Goal: Find specific page/section

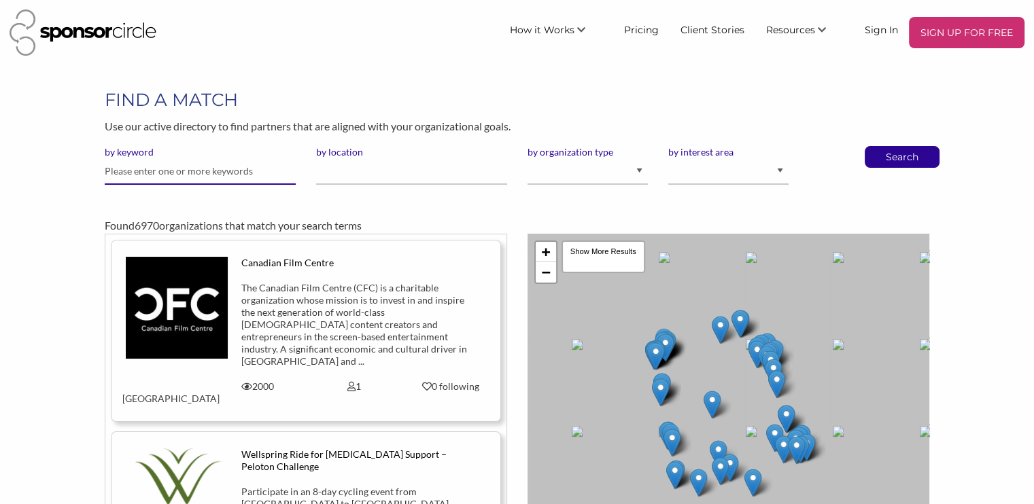
click at [196, 167] on input "text" at bounding box center [200, 171] width 191 height 27
type input "liquid death"
click at [878, 30] on link "Sign In" at bounding box center [881, 29] width 55 height 24
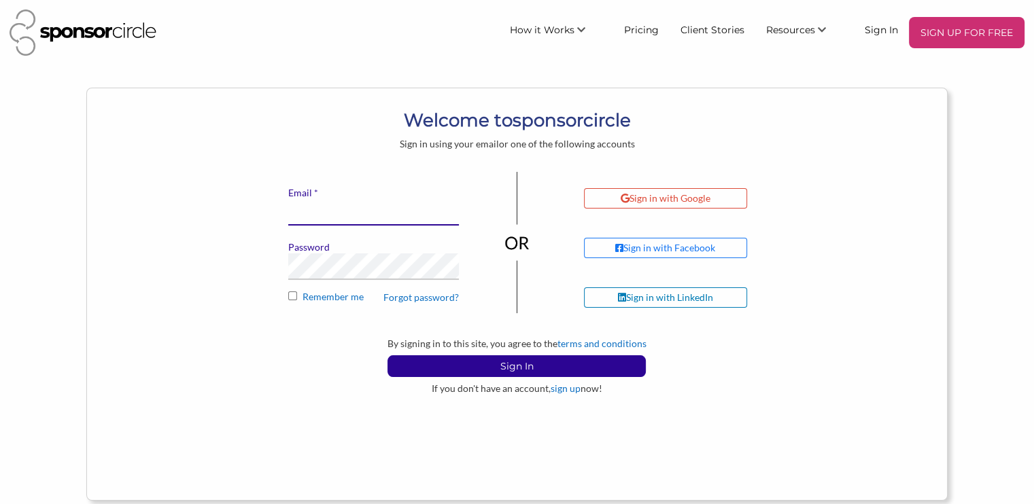
click at [334, 204] on input "* Email" at bounding box center [373, 212] width 171 height 27
type input "[PERSON_NAME][EMAIL_ADDRESS][DOMAIN_NAME]"
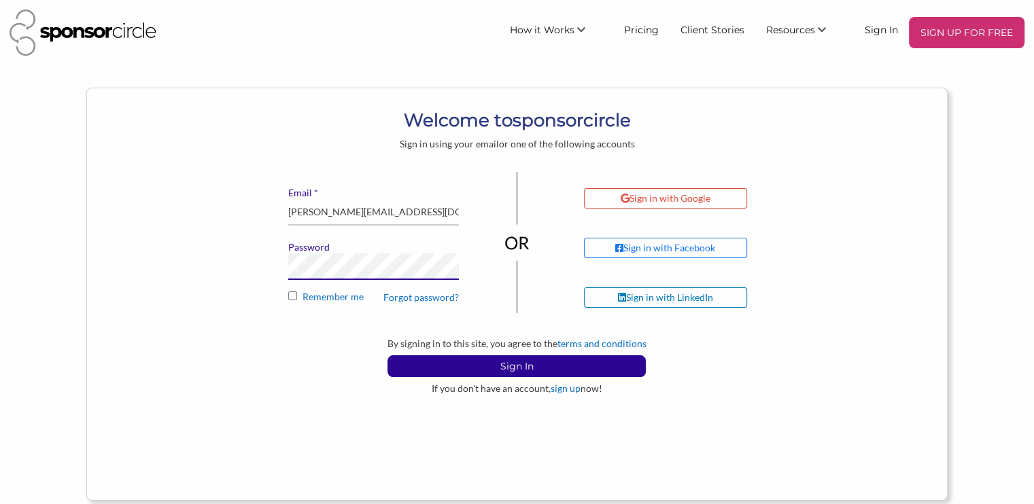
click at [387, 356] on button "Sign In" at bounding box center [516, 367] width 258 height 22
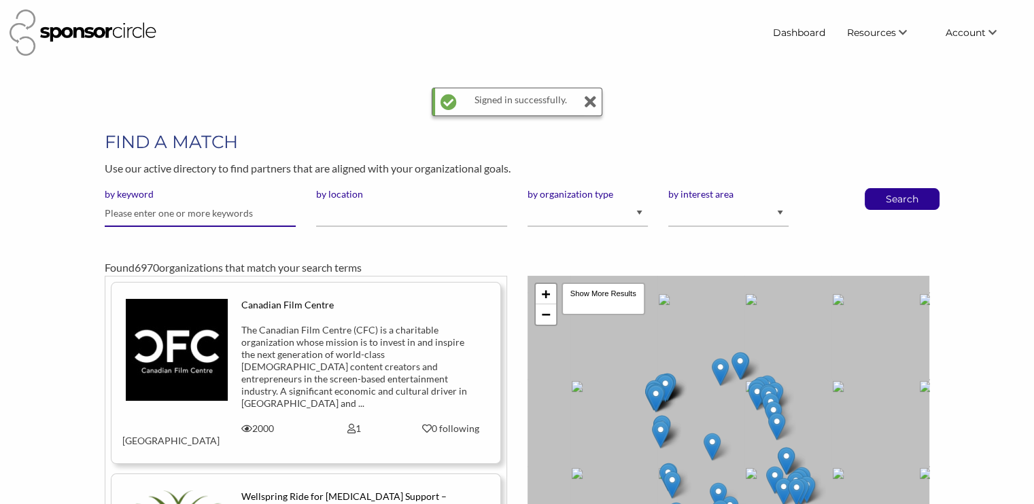
click at [148, 220] on input "text" at bounding box center [200, 214] width 191 height 27
type input "liquid death"
click at [880, 189] on button "Search" at bounding box center [902, 199] width 45 height 20
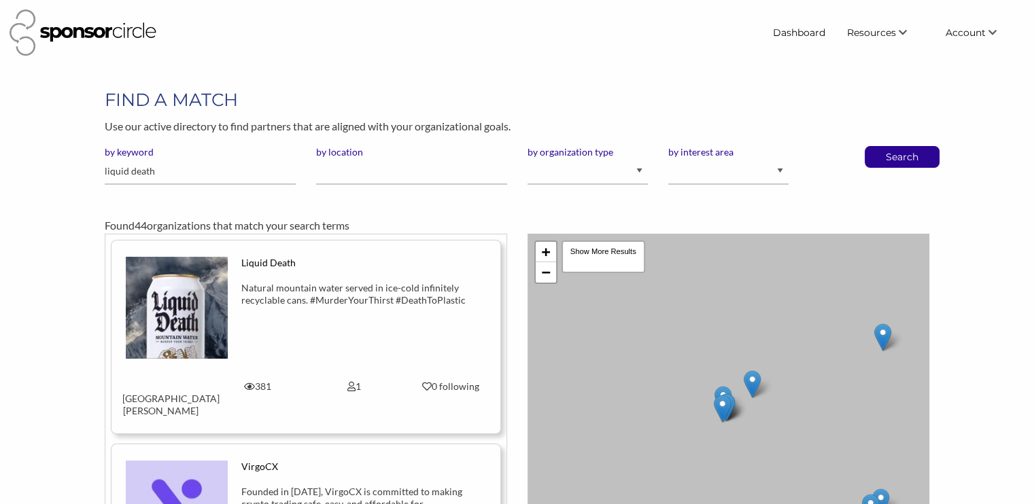
click at [254, 258] on div "Liquid Death" at bounding box center [354, 263] width 226 height 12
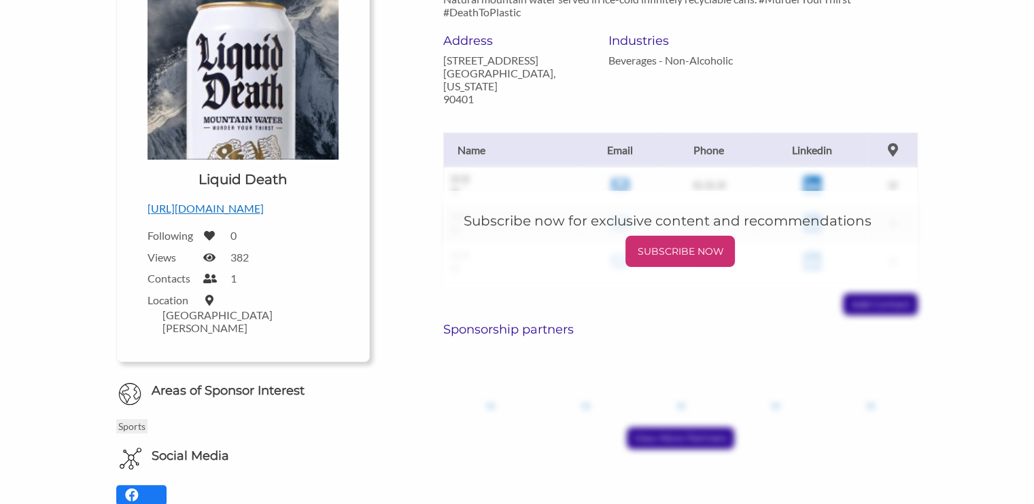
scroll to position [235, 0]
